Goal: Communication & Community: Answer question/provide support

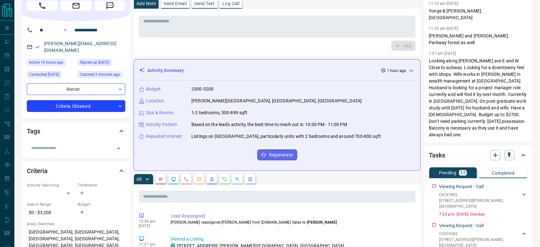
scroll to position [106, 0]
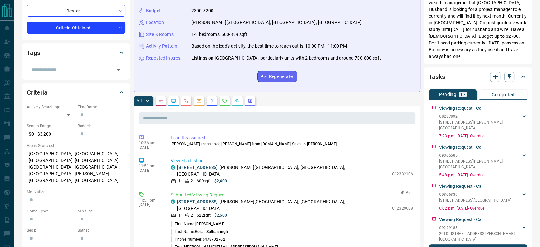
click at [395, 205] on p "C12329688" at bounding box center [402, 208] width 21 height 6
copy p "C12329688"
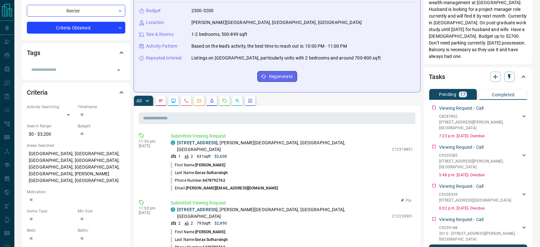
scroll to position [142, 0]
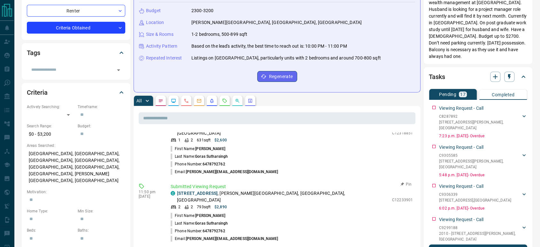
click at [394, 197] on p "C12233901" at bounding box center [402, 200] width 21 height 6
copy p "C12233901"
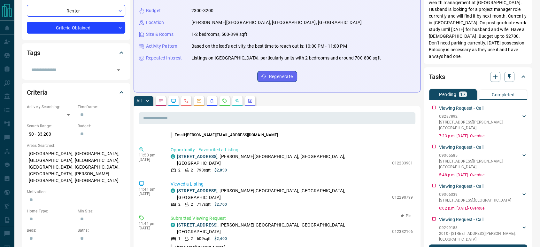
scroll to position [248, 0]
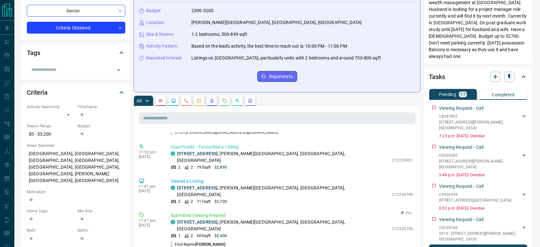
click at [400, 226] on p "C12332106" at bounding box center [402, 229] width 21 height 6
copy p "C12332106"
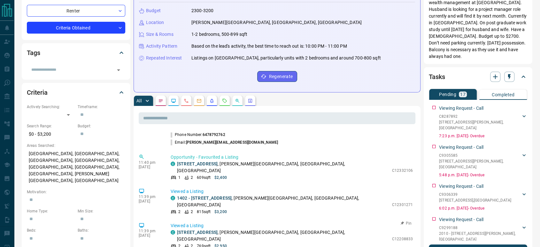
scroll to position [396, 0]
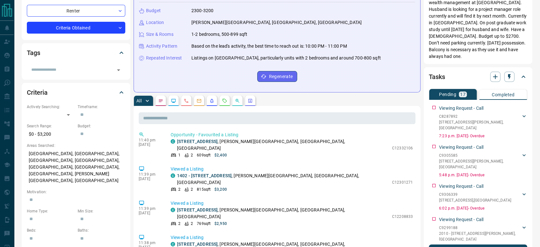
copy p "C12340988"
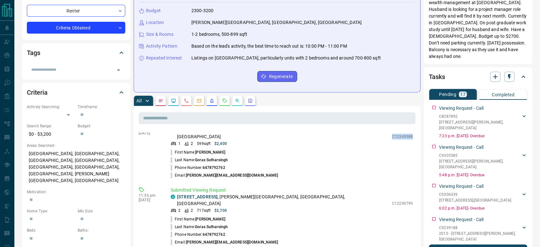
scroll to position [467, 0]
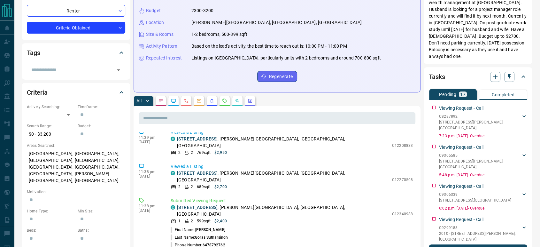
copy p "C12290799"
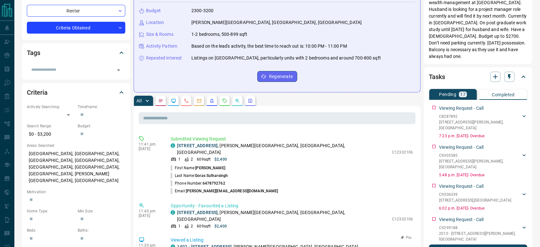
scroll to position [325, 0]
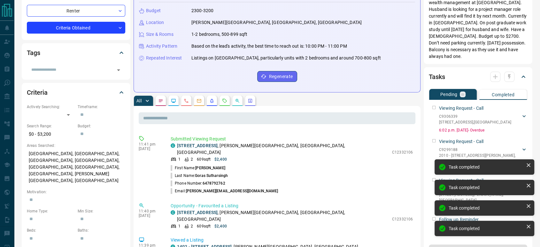
click at [435, 102] on div "Viewing Request - Call C9306339 [GEOGRAPHIC_DATA][STREET_ADDRESS][PERSON_NAME] …" at bounding box center [478, 117] width 98 height 31
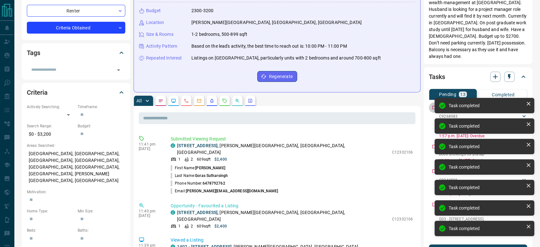
click at [435, 102] on div "Viewing Request - Call C9268983 [STREET_ADDRESS][GEOGRAPHIC_DATA][PERSON_NAME][…" at bounding box center [478, 120] width 98 height 36
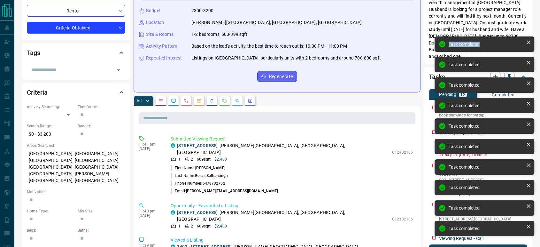
click at [435, 88] on div "Task completed Task completed Task completed Task completed Task completed Task…" at bounding box center [484, 138] width 102 height 207
click at [435, 88] on div "Task completed" at bounding box center [485, 84] width 100 height 15
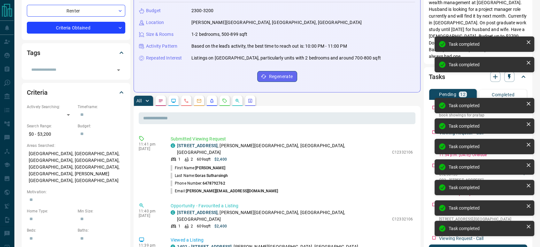
click at [435, 88] on div "Task completed Task completed Task completed Task completed Task completed Task…" at bounding box center [484, 138] width 102 height 207
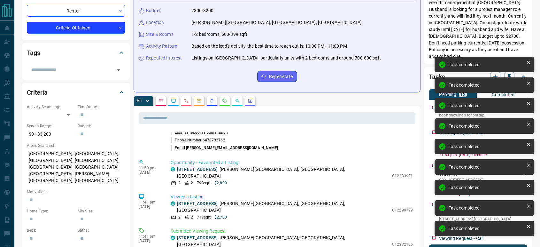
scroll to position [420, 0]
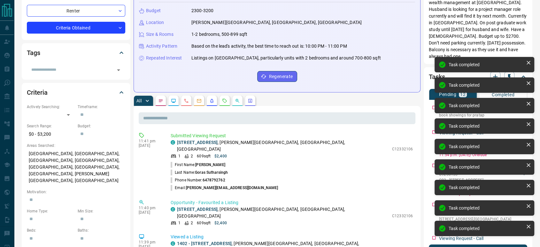
click at [433, 86] on div "Task completed Task completed Task completed Task completed Task completed Task…" at bounding box center [484, 149] width 102 height 187
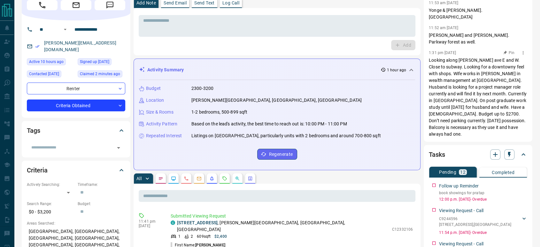
scroll to position [106, 0]
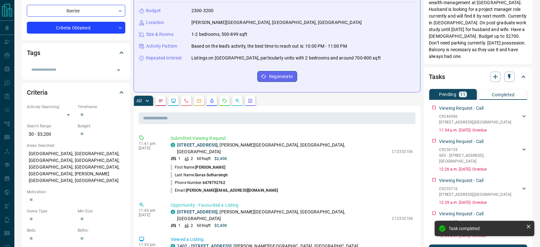
click at [433, 102] on div "Viewing Request - Call C9244596 [STREET_ADDRESS][GEOGRAPHIC_DATA][PERSON_NAME] …" at bounding box center [478, 117] width 98 height 31
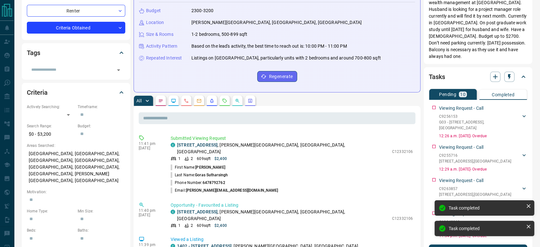
click at [433, 102] on div "Viewing Request - Call C9256153 G03 - [STREET_ADDRESS][GEOGRAPHIC_DATA][PERSON_…" at bounding box center [478, 120] width 98 height 36
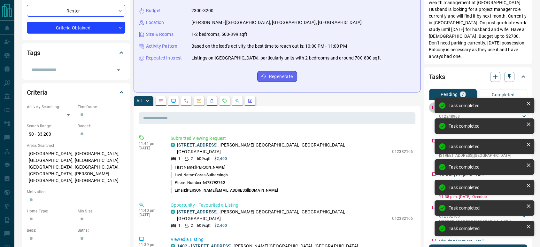
click at [433, 102] on div "Viewing Request - Call C12248963 [STREET_ADDRESS][GEOGRAPHIC_DATA][PERSON_NAME]…" at bounding box center [478, 117] width 98 height 31
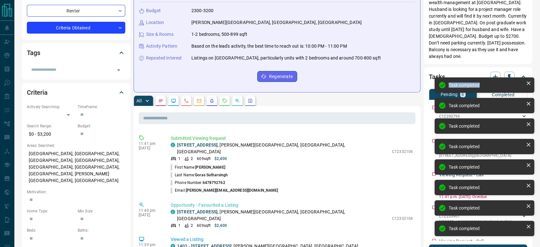
click at [433, 87] on div "Task completed Task completed Task completed Task completed Task completed Task…" at bounding box center [484, 159] width 102 height 166
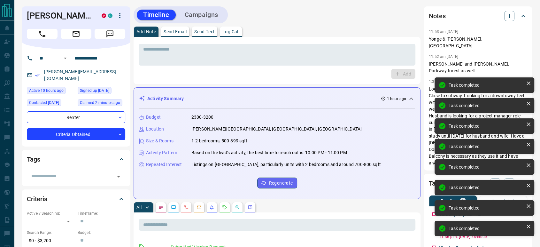
scroll to position [562, 0]
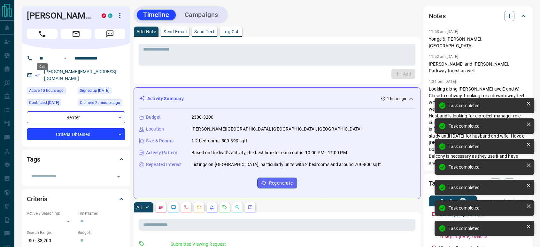
click at [46, 38] on icon "Call" at bounding box center [42, 34] width 8 height 8
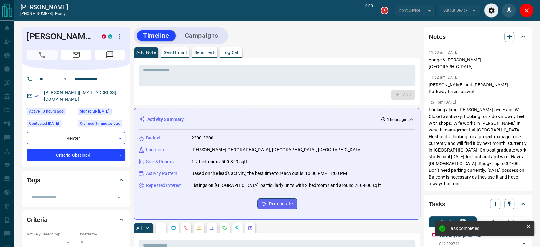
type input "*******"
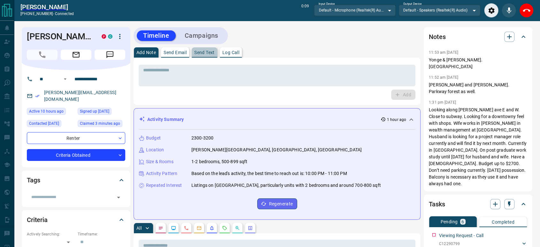
click at [201, 56] on button "Send Text" at bounding box center [205, 52] width 26 height 10
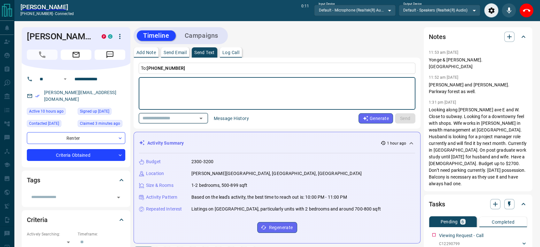
click at [172, 119] on input "text" at bounding box center [164, 118] width 49 height 8
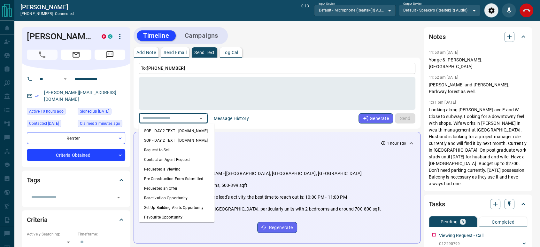
click at [527, 13] on icon "End Call" at bounding box center [527, 11] width 8 height 8
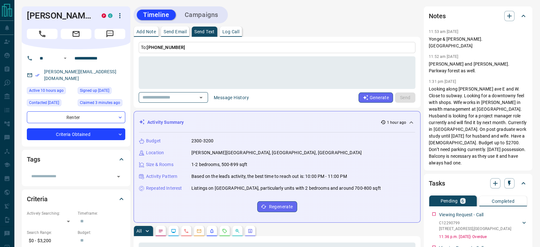
scroll to position [202, 0]
click at [39, 38] on icon "Call" at bounding box center [42, 34] width 8 height 8
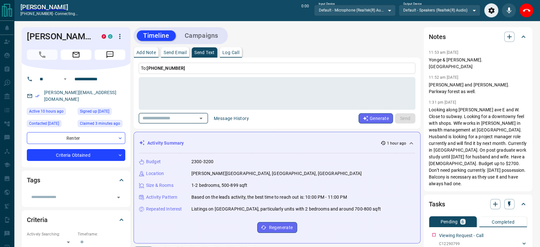
click at [172, 118] on input "text" at bounding box center [164, 118] width 49 height 8
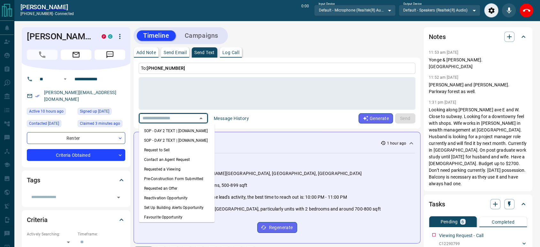
click at [169, 54] on p "Send Email" at bounding box center [175, 52] width 23 height 4
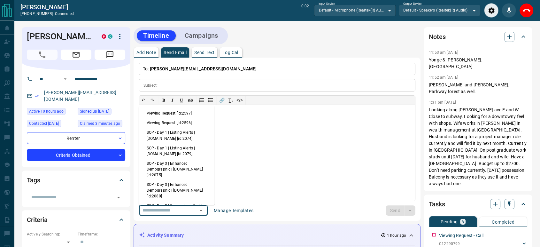
click at [176, 207] on input "text" at bounding box center [164, 210] width 49 height 8
click at [165, 114] on li "Viewing Request [id:2597]" at bounding box center [177, 114] width 76 height 10
type input "**********"
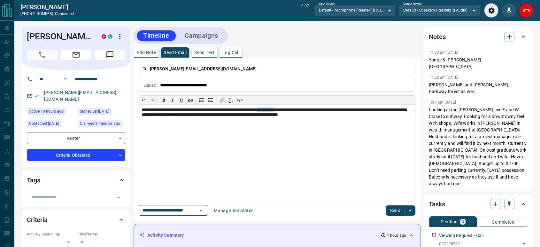
drag, startPoint x: 306, startPoint y: 110, endPoint x: 286, endPoint y: 110, distance: 20.5
click at [286, 110] on div "**********" at bounding box center [277, 153] width 276 height 96
drag, startPoint x: 526, startPoint y: 7, endPoint x: 426, endPoint y: 86, distance: 127.0
click at [526, 7] on icon "End Call" at bounding box center [527, 11] width 8 height 8
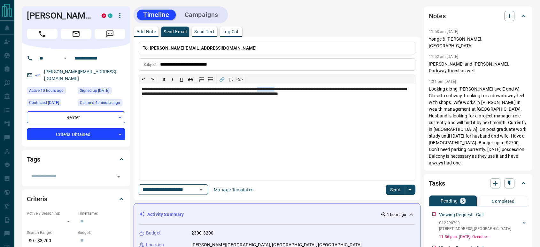
scroll to position [238, 0]
click at [290, 88] on div "**********" at bounding box center [277, 132] width 276 height 96
drag, startPoint x: 306, startPoint y: 90, endPoint x: 286, endPoint y: 91, distance: 20.8
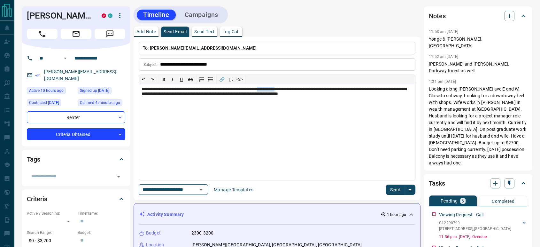
click at [286, 91] on div "**********" at bounding box center [277, 132] width 276 height 96
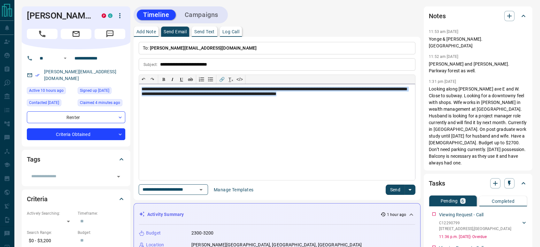
drag, startPoint x: 378, startPoint y: 96, endPoint x: 142, endPoint y: 86, distance: 235.7
click at [142, 86] on div "**********" at bounding box center [277, 132] width 276 height 96
copy div "**********"
click at [201, 33] on p "Send Text" at bounding box center [204, 31] width 20 height 4
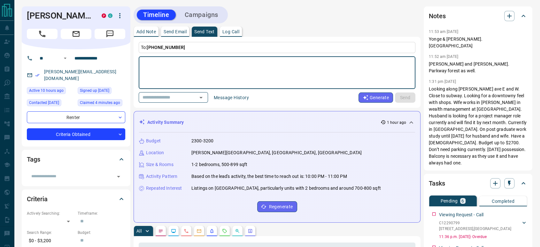
click at [180, 73] on textarea at bounding box center [277, 72] width 268 height 27
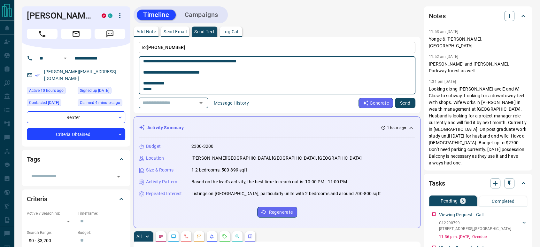
scroll to position [0, 0]
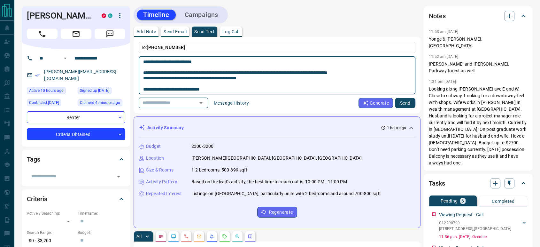
drag, startPoint x: 175, startPoint y: 62, endPoint x: 156, endPoint y: 59, distance: 19.4
click at [156, 59] on textarea "**********" at bounding box center [277, 75] width 268 height 33
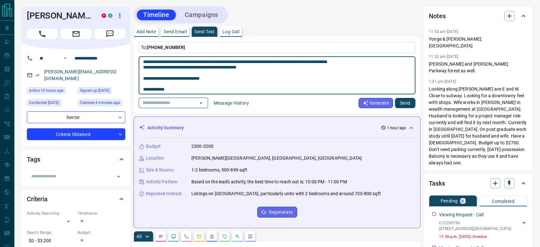
scroll to position [17, 0]
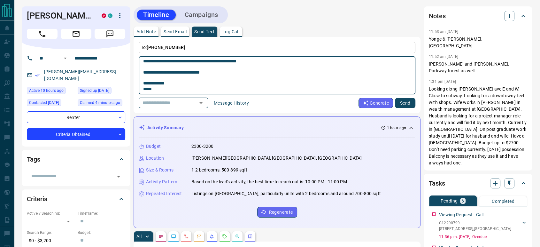
type textarea "**********"
click at [408, 106] on button "Send" at bounding box center [405, 103] width 20 height 10
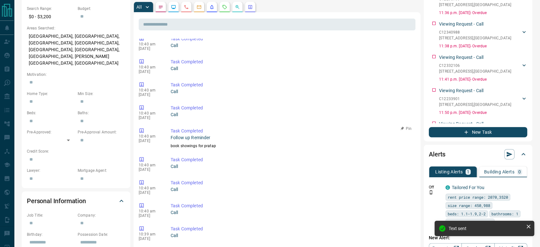
scroll to position [248, 0]
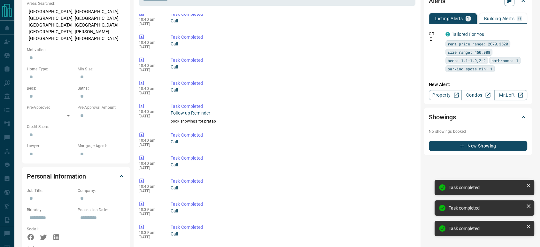
click at [433, 44] on div "Off C Tailored For You rent price range: 2070,3520 size range: 450,988 beds: 1.…" at bounding box center [478, 52] width 98 height 46
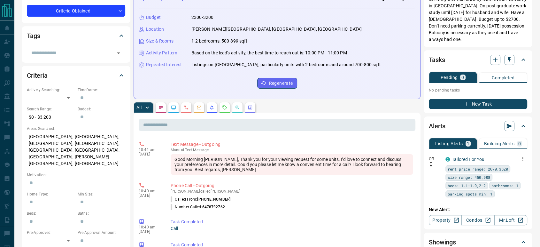
scroll to position [142, 0]
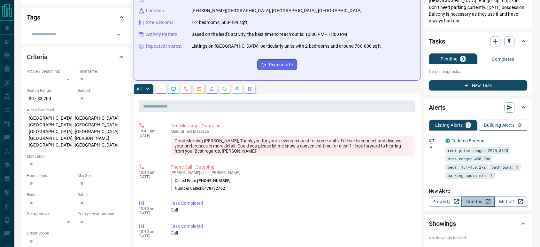
click at [473, 196] on link "Condos" at bounding box center [477, 201] width 33 height 10
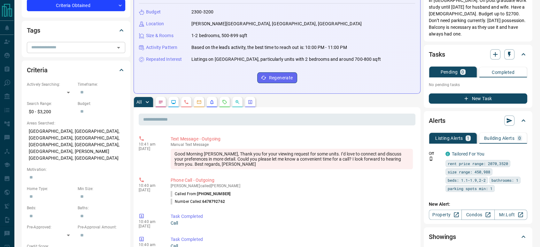
scroll to position [0, 0]
